Goal: Task Accomplishment & Management: Use online tool/utility

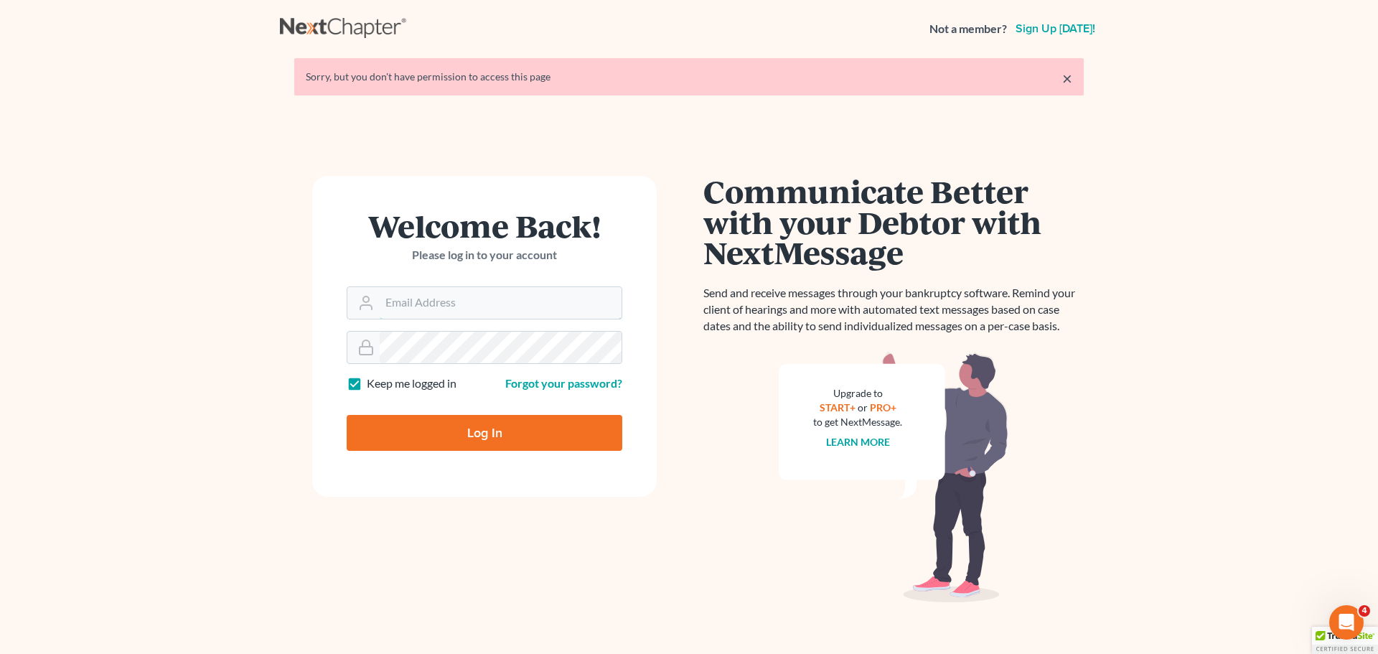
type input "alan@bulielaw.com"
click at [469, 426] on input "Log In" at bounding box center [485, 433] width 276 height 36
type input "Thinking..."
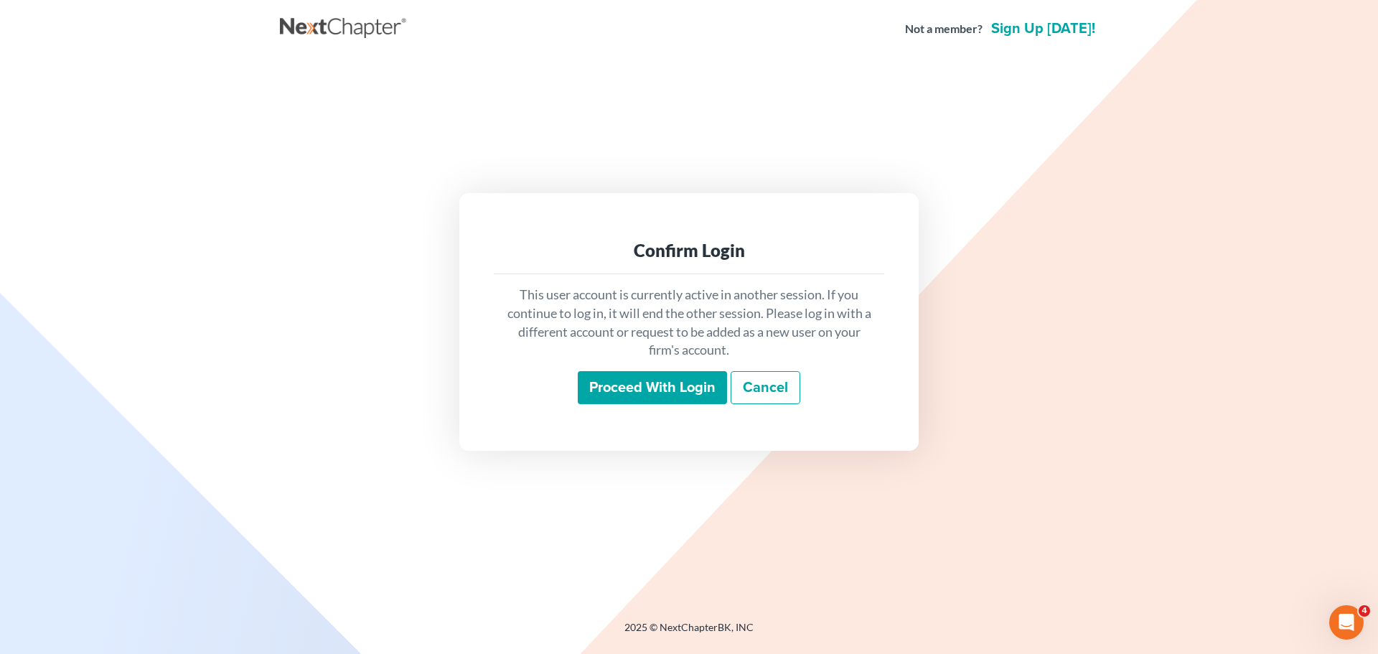
click at [634, 377] on input "Proceed with login" at bounding box center [652, 387] width 149 height 33
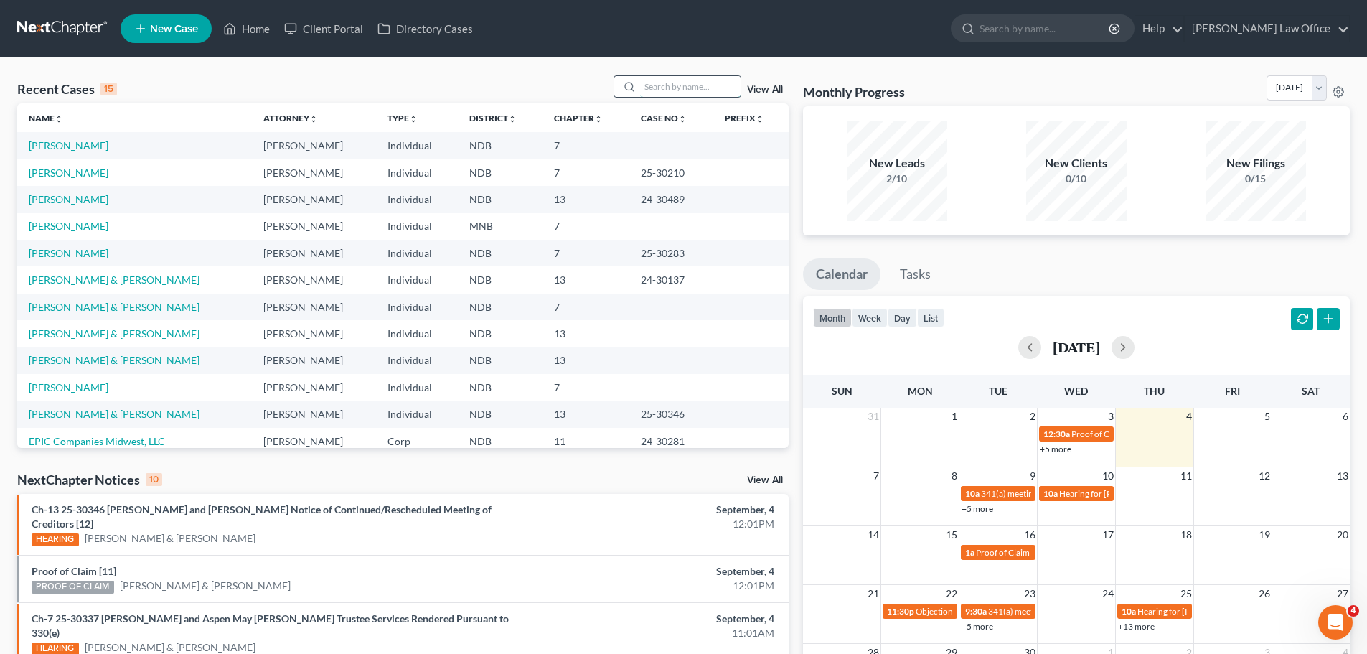
click at [675, 78] on input "search" at bounding box center [690, 86] width 100 height 21
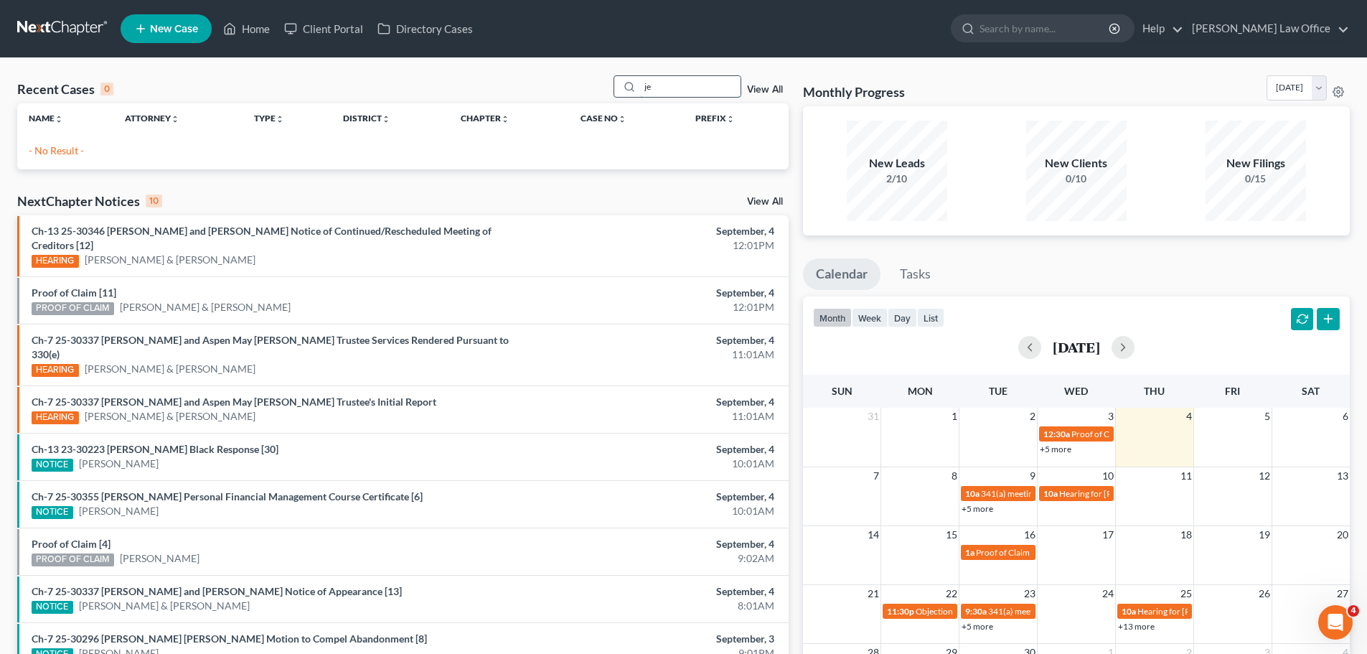
type input "j"
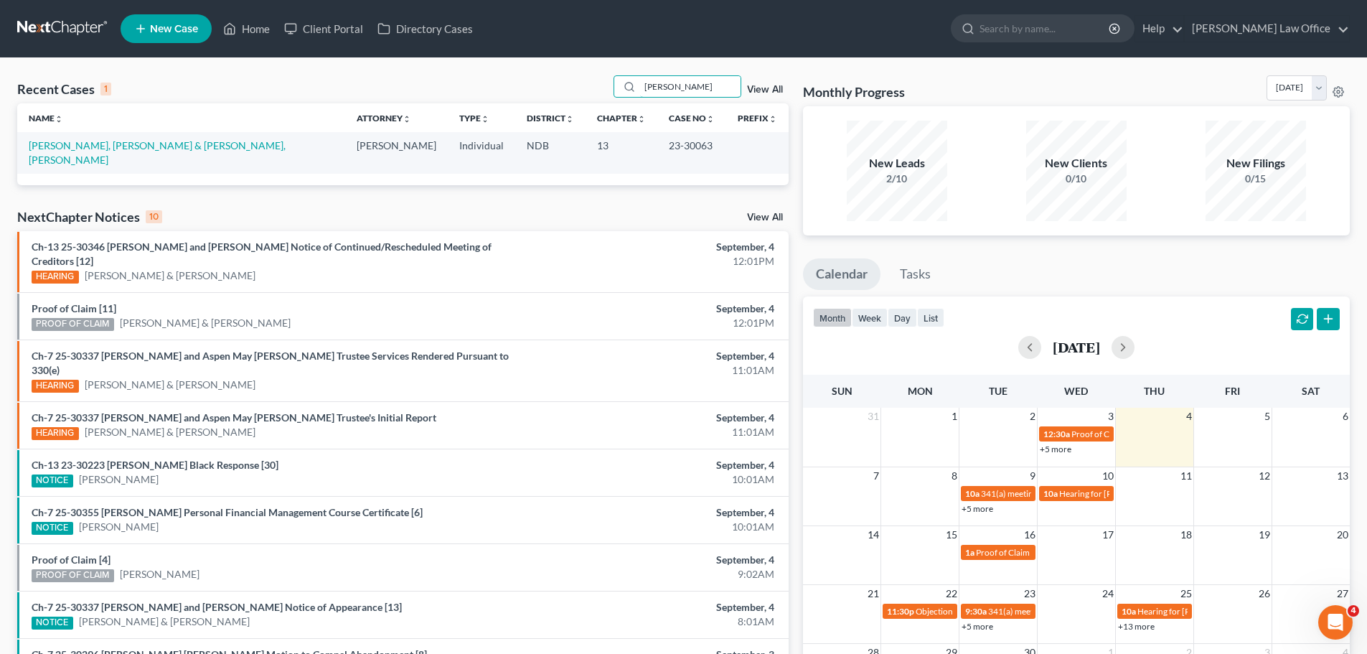
type input "Martinez"
drag, startPoint x: 561, startPoint y: 449, endPoint x: 548, endPoint y: 439, distance: 16.9
click at [561, 472] on div "10:01AM" at bounding box center [655, 479] width 238 height 14
